Goal: Information Seeking & Learning: Learn about a topic

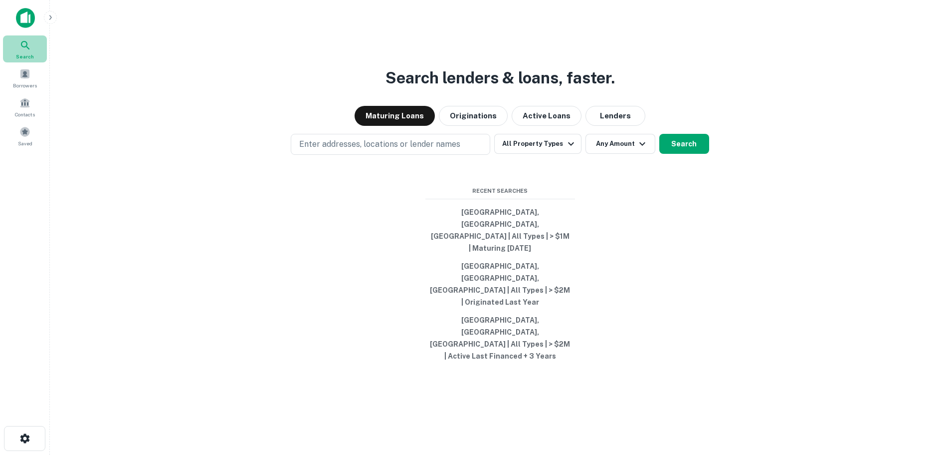
click at [28, 45] on icon at bounding box center [25, 45] width 12 height 12
click at [399, 150] on p "Enter addresses, locations or lender names" at bounding box center [379, 144] width 161 height 12
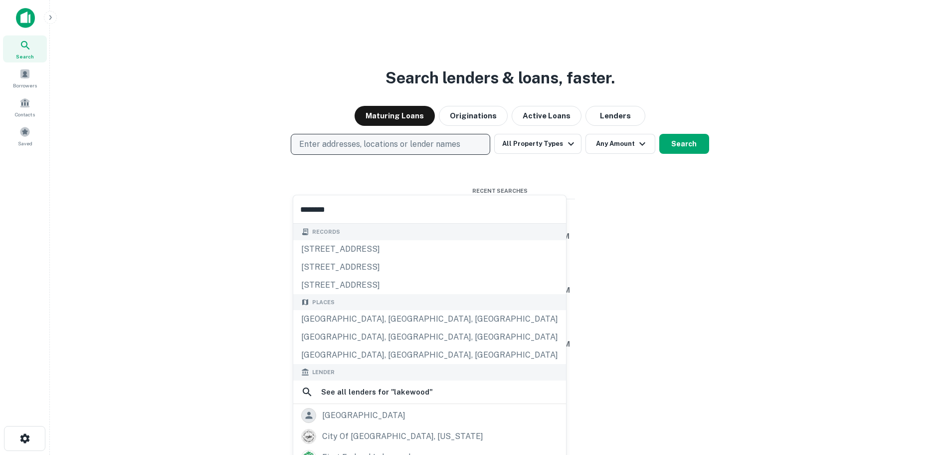
type input "********"
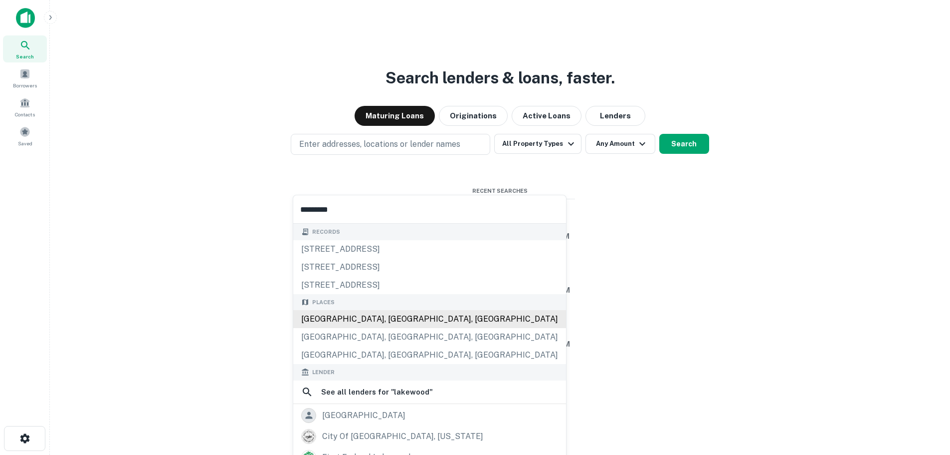
click at [366, 318] on div "Places [GEOGRAPHIC_DATA], [GEOGRAPHIC_DATA], [GEOGRAPHIC_DATA] [GEOGRAPHIC_DATA…" at bounding box center [429, 329] width 273 height 70
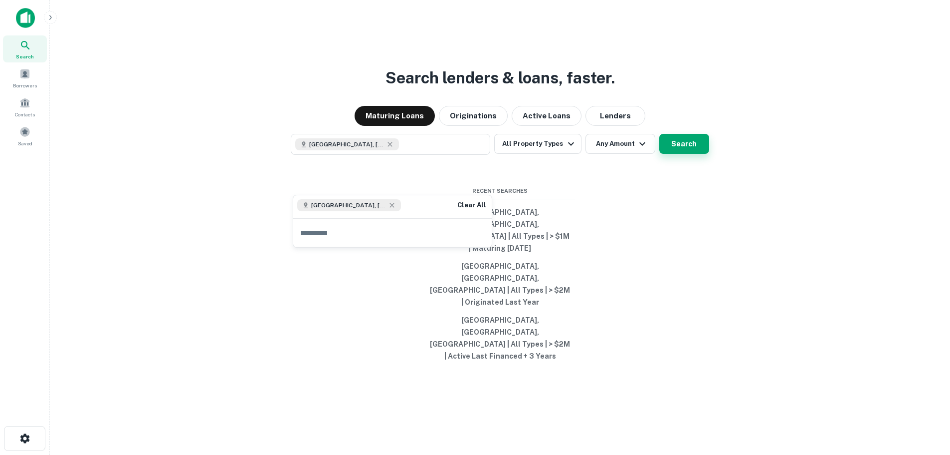
click at [680, 154] on button "Search" at bounding box center [685, 144] width 50 height 20
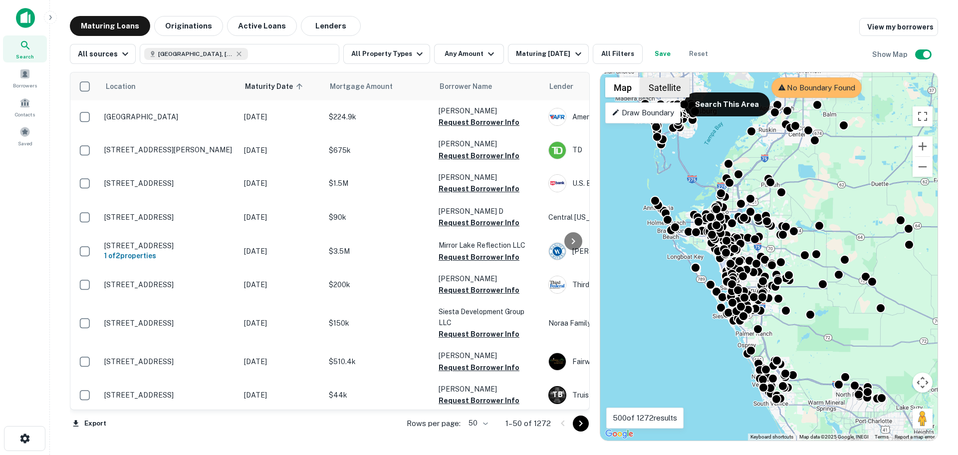
click at [654, 86] on button "Satellite" at bounding box center [664, 87] width 49 height 20
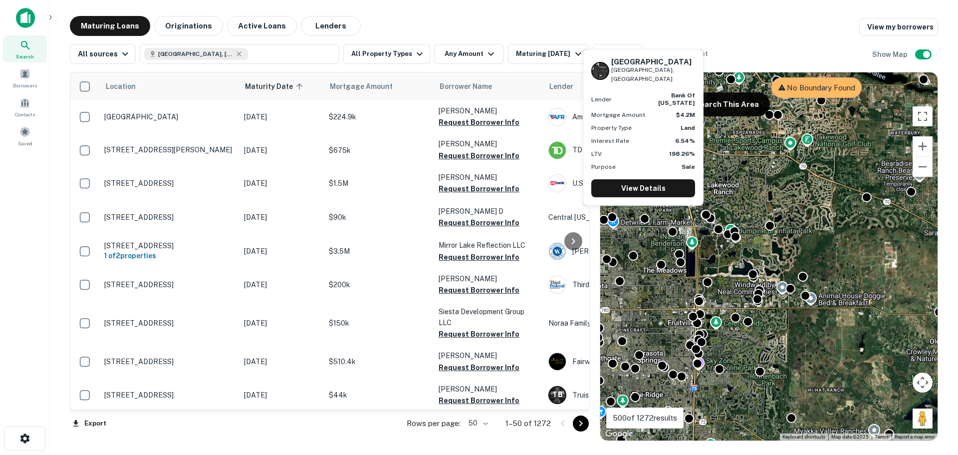
drag, startPoint x: 766, startPoint y: 239, endPoint x: 649, endPoint y: 212, distance: 120.9
click at [649, 212] on body "Search Borrowers Contacts Saved Maturing Loans Originations Active Loans Lender…" at bounding box center [479, 227] width 958 height 455
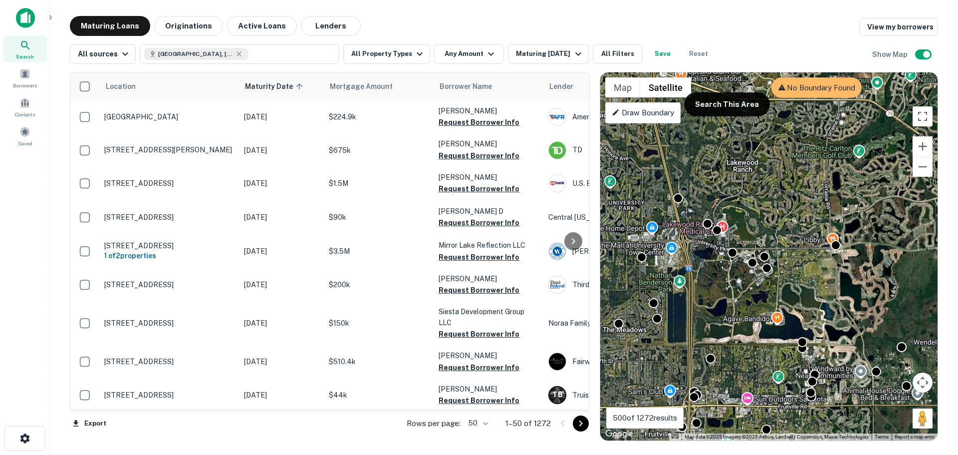
drag, startPoint x: 664, startPoint y: 197, endPoint x: 689, endPoint y: 221, distance: 34.6
click at [700, 237] on div "To activate drag with keyboard, press Alt + Enter. Once in keyboard drag state,…" at bounding box center [768, 256] width 337 height 368
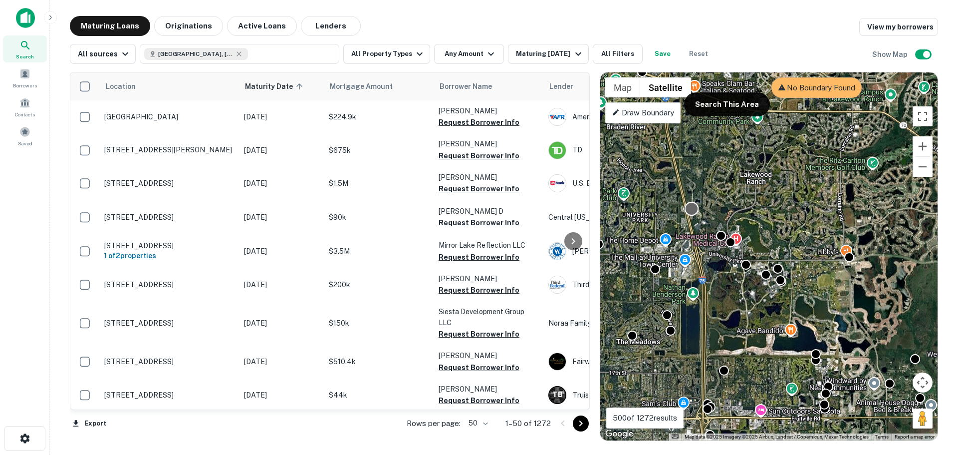
click at [690, 207] on div at bounding box center [692, 208] width 14 height 14
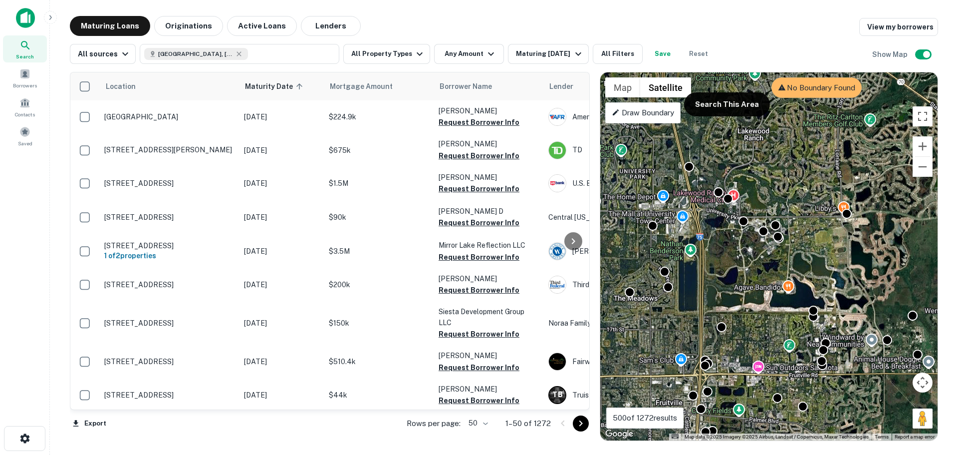
drag, startPoint x: 718, startPoint y: 306, endPoint x: 720, endPoint y: 240, distance: 66.4
click at [720, 240] on div "To navigate, press the arrow keys. To activate drag with keyboard, press Alt + …" at bounding box center [768, 256] width 337 height 368
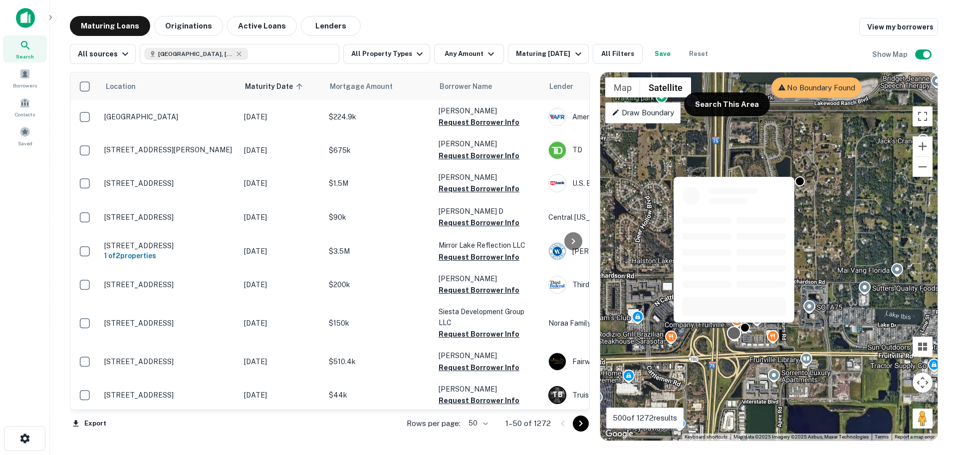
click at [733, 334] on div at bounding box center [734, 332] width 14 height 14
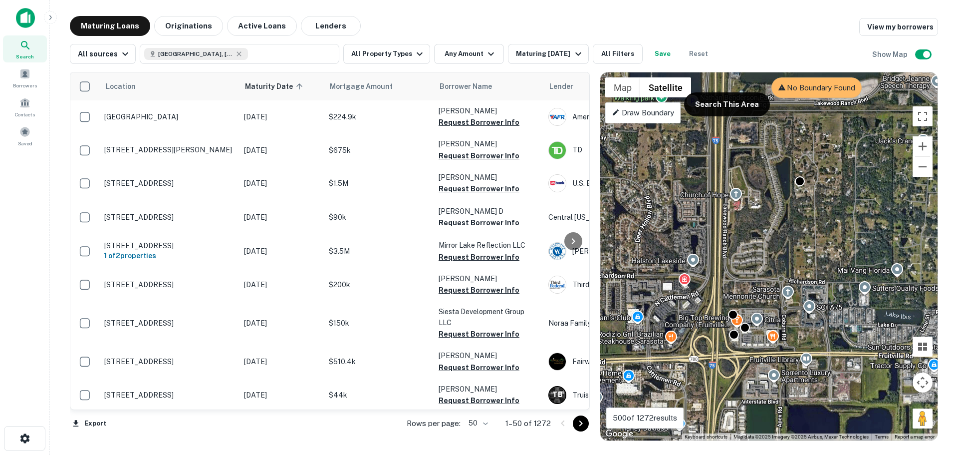
click at [712, 340] on div "To navigate, press the arrow keys. To activate drag with keyboard, press Alt + …" at bounding box center [768, 256] width 337 height 368
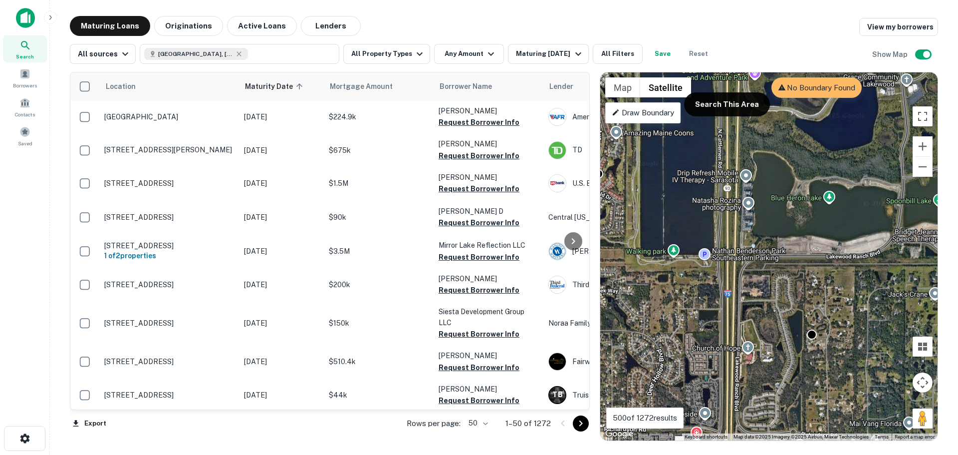
drag, startPoint x: 760, startPoint y: 190, endPoint x: 774, endPoint y: 339, distance: 149.9
click at [774, 339] on div "To activate drag with keyboard, press Alt + Enter. Once in keyboard drag state,…" at bounding box center [768, 256] width 337 height 368
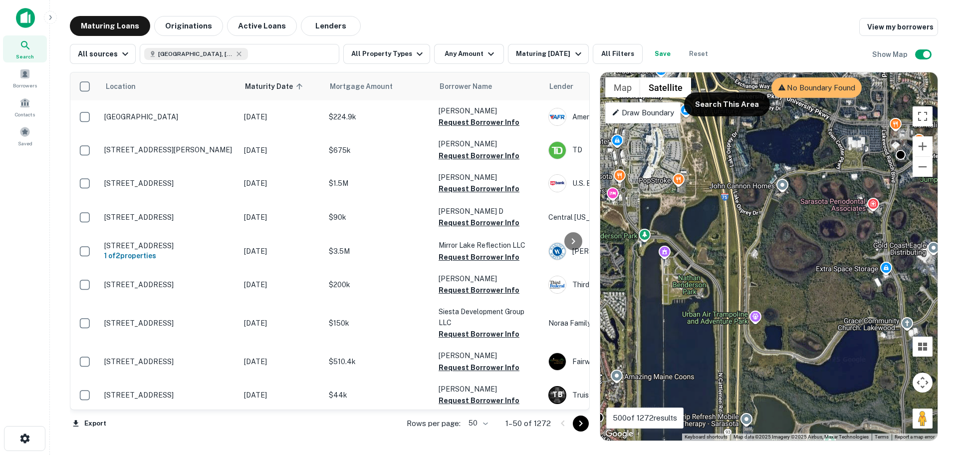
drag, startPoint x: 811, startPoint y: 199, endPoint x: 818, endPoint y: 401, distance: 202.2
click at [818, 410] on div "To activate drag with keyboard, press Alt + Enter. Once in keyboard drag state,…" at bounding box center [768, 256] width 337 height 368
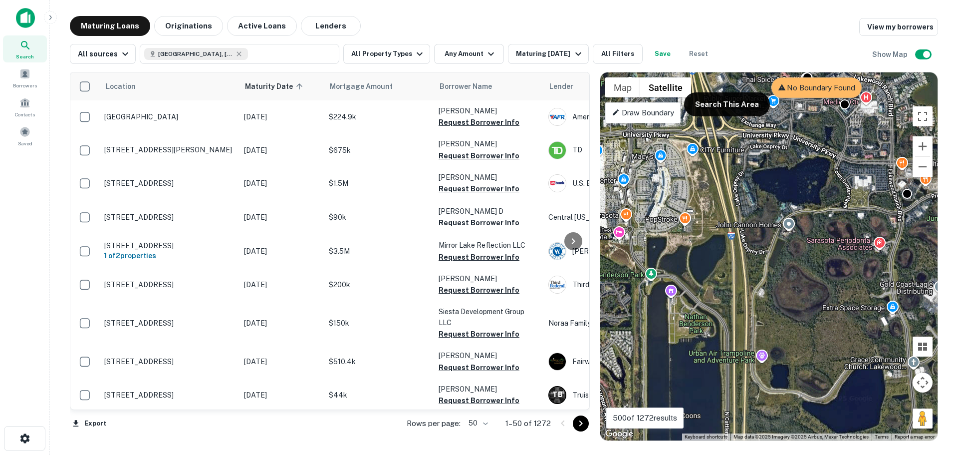
drag, startPoint x: 783, startPoint y: 202, endPoint x: 789, endPoint y: 247, distance: 45.8
click at [789, 247] on div "To activate drag with keyboard, press Alt + Enter. Once in keyboard drag state,…" at bounding box center [768, 256] width 337 height 368
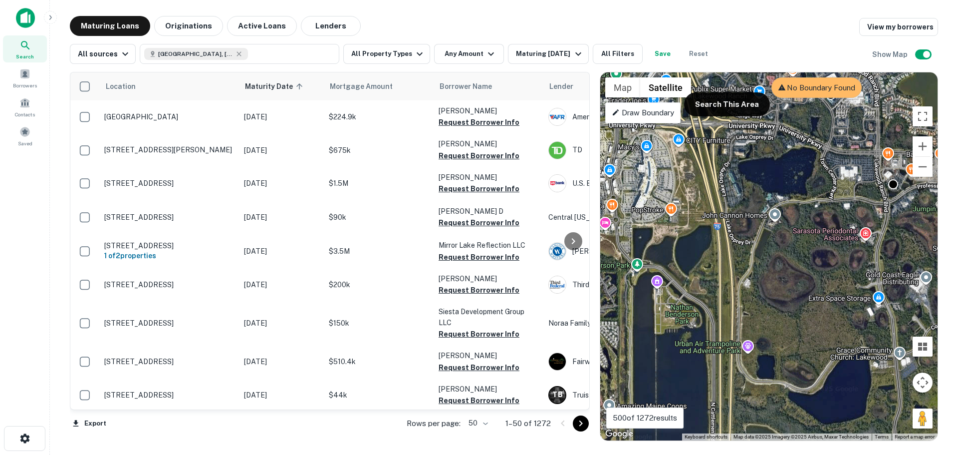
drag, startPoint x: 810, startPoint y: 313, endPoint x: 795, endPoint y: 302, distance: 18.6
click at [795, 302] on div "To activate drag with keyboard, press Alt + Enter. Once in keyboard drag state,…" at bounding box center [768, 256] width 337 height 368
